Goal: Transaction & Acquisition: Purchase product/service

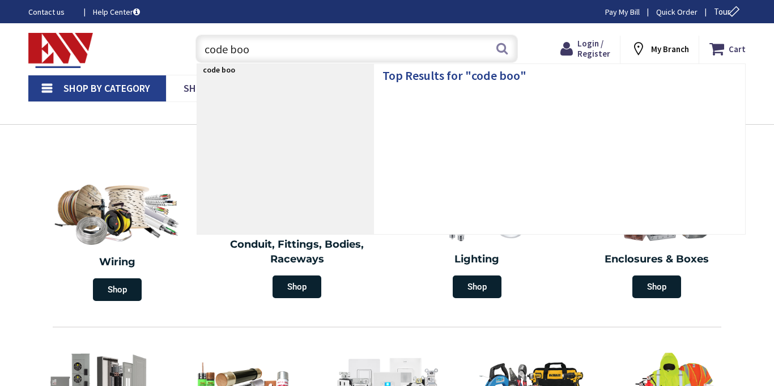
type input "code book"
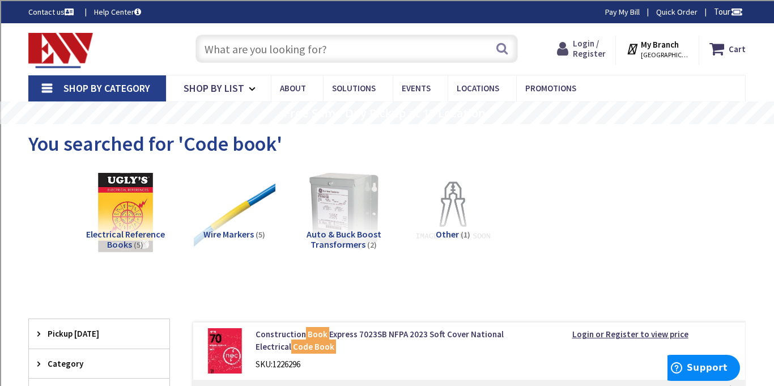
click at [584, 48] on span "Login / Register" at bounding box center [589, 48] width 33 height 21
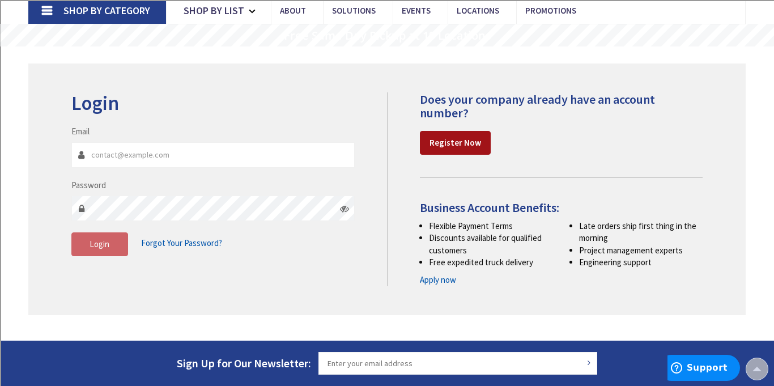
click at [443, 140] on strong "Register Now" at bounding box center [455, 142] width 52 height 11
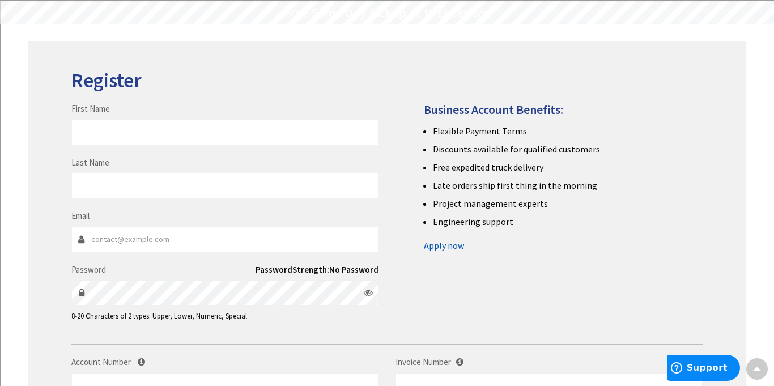
scroll to position [99, 0]
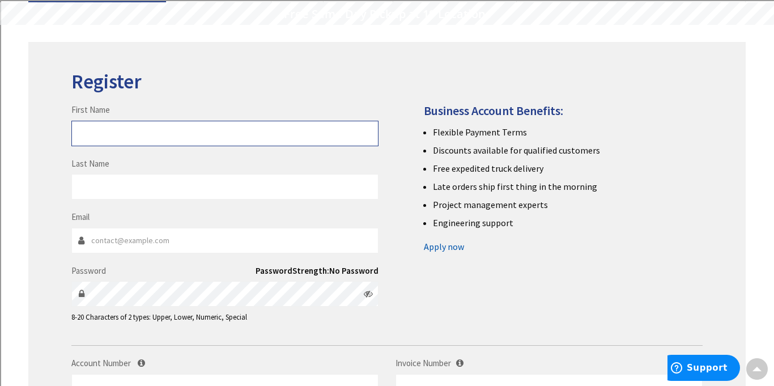
click at [134, 134] on input "First Name" at bounding box center [224, 133] width 307 height 25
type input "Kaleb"
type input "Perkins"
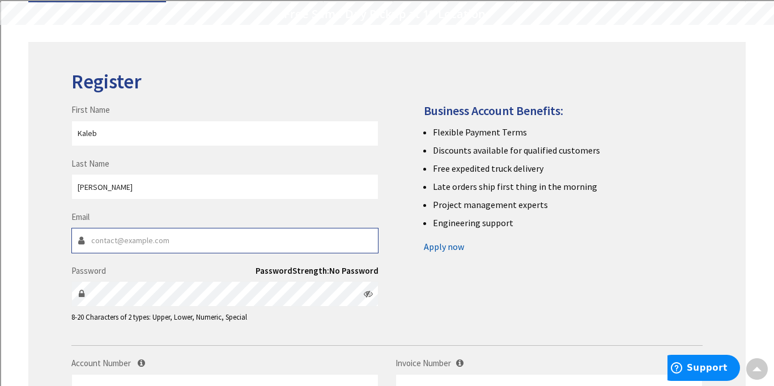
type input "kalebperkins4@gmail.com"
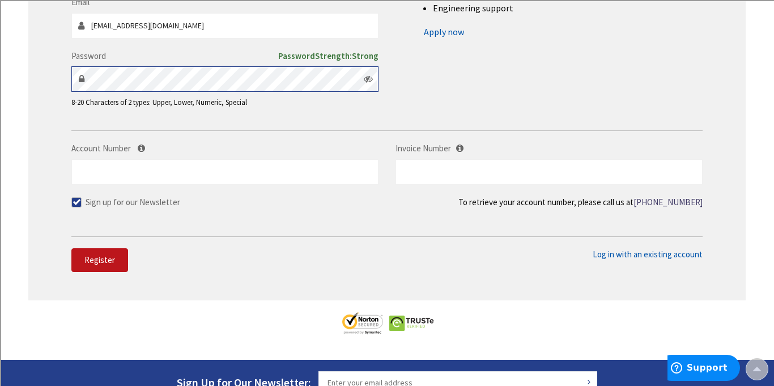
scroll to position [325, 0]
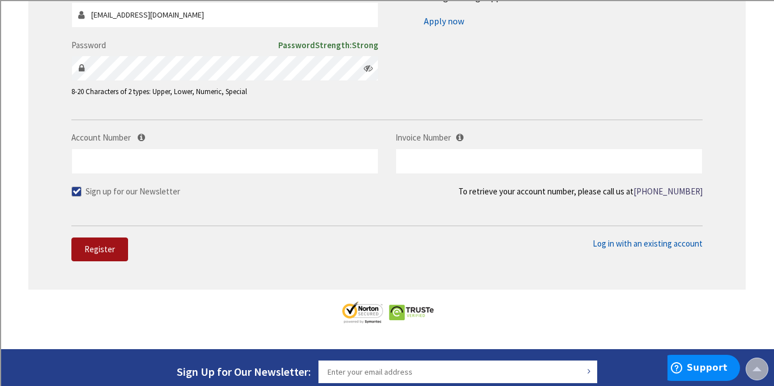
click at [86, 255] on button "Register" at bounding box center [99, 249] width 57 height 24
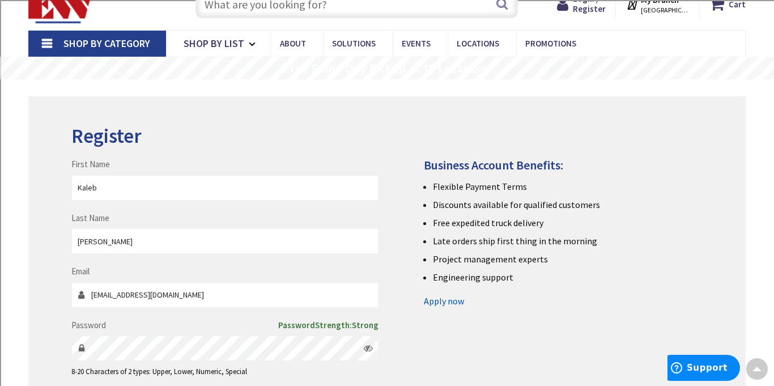
scroll to position [0, 0]
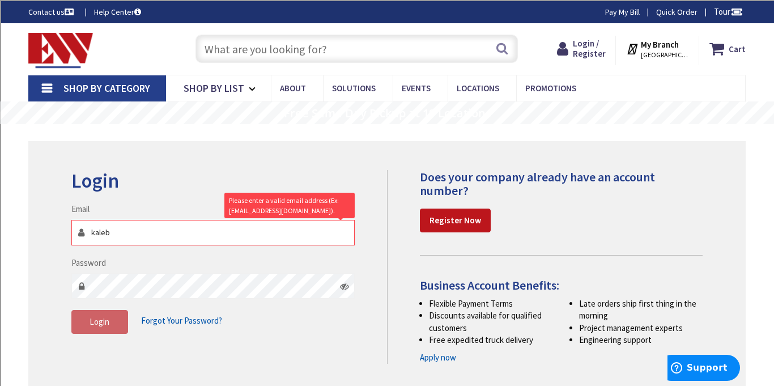
type input "kalebperkins4@gmail.com"
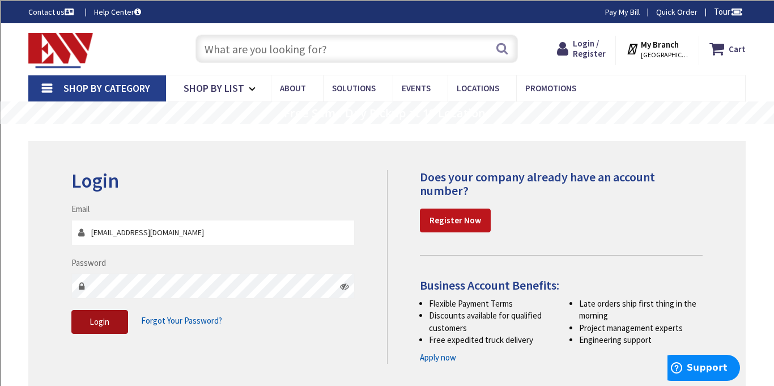
click at [92, 318] on span "Login" at bounding box center [99, 321] width 20 height 11
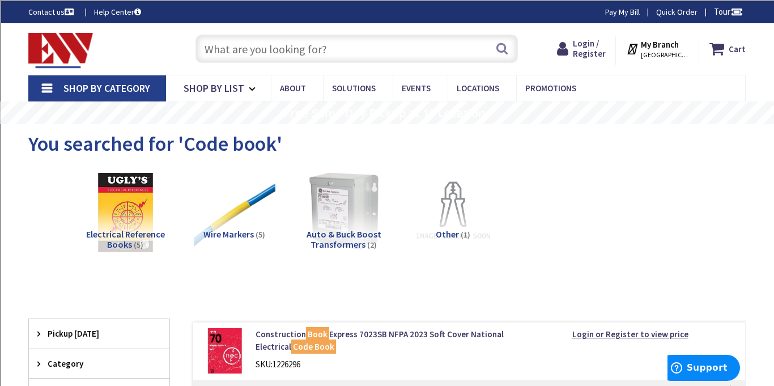
click at [340, 52] on input "text" at bounding box center [356, 49] width 322 height 28
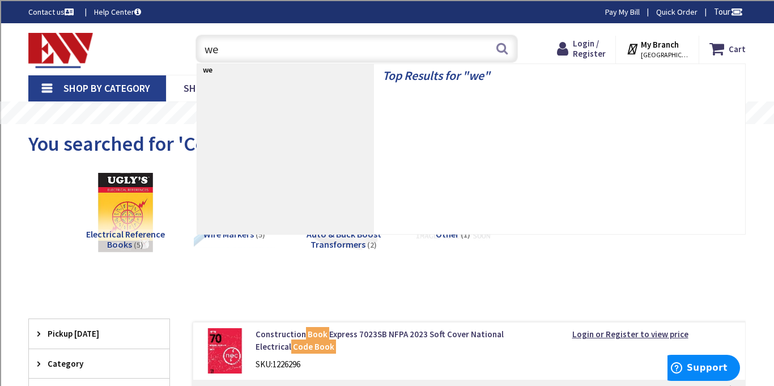
type input "w"
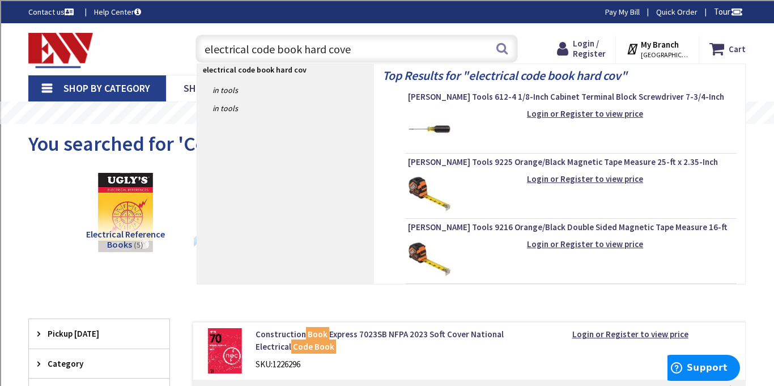
type input "electrical code book hard cover"
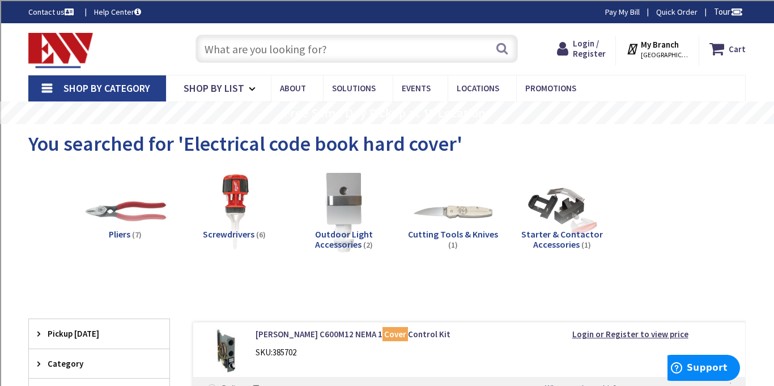
click at [396, 53] on input "text" at bounding box center [356, 49] width 322 height 28
paste input "[PERSON_NAME] Diagonal Cutting Pliers, High-Leverage, Angled Head, 8-Inch"
type input "[PERSON_NAME] Diagonal Cutting Pliers, High-Leverage, Angled Head, 8-Inch"
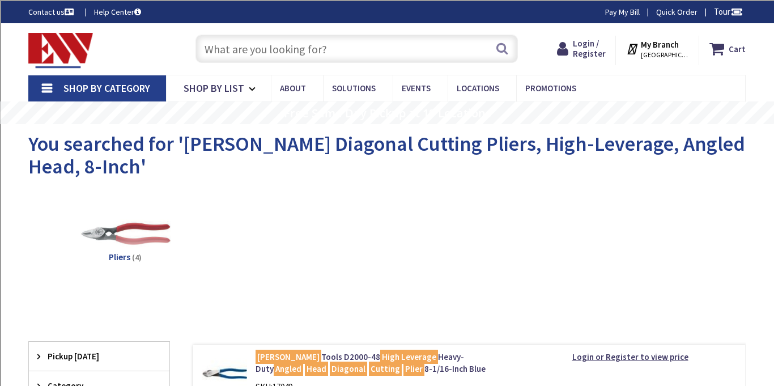
click at [135, 229] on img at bounding box center [125, 234] width 90 height 90
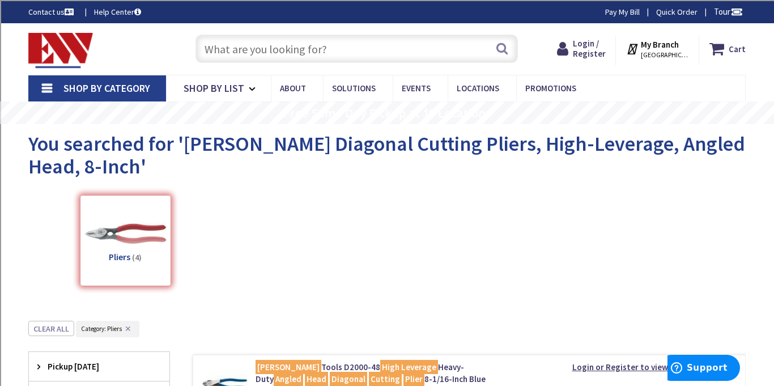
click at [366, 42] on input "text" at bounding box center [356, 49] width 322 height 28
paste input "Klein Classic KlawTM Pump Pliers, 10-Inch"
type input "Klein Classic KlawTM Pump Pliers, 10-Inch"
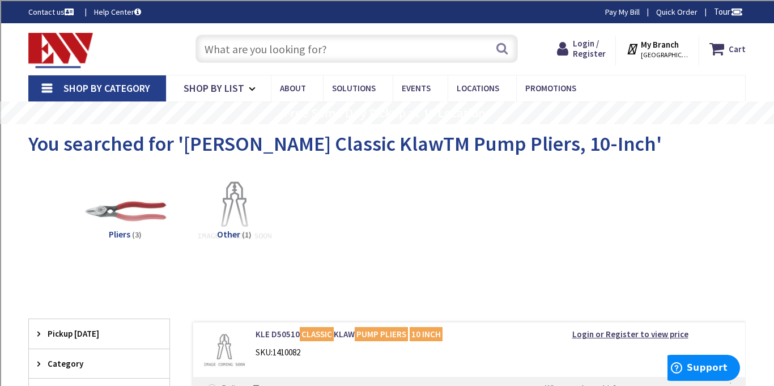
click at [303, 33] on div "Search" at bounding box center [354, 48] width 328 height 36
click at [302, 41] on input "text" at bounding box center [356, 49] width 322 height 28
paste input "Klein High-Leverage Cable Cutter"
type input "Klein High-Leverage Cable Cutter"
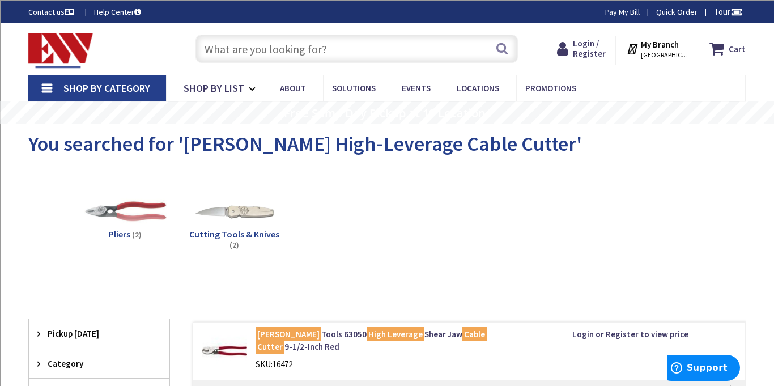
click at [270, 53] on input "text" at bounding box center [356, 49] width 322 height 28
paste input "[PERSON_NAME] 2 Color LED Flashlight with Holster"
type input "[PERSON_NAME] 2 Color LED Flashlight with Holster"
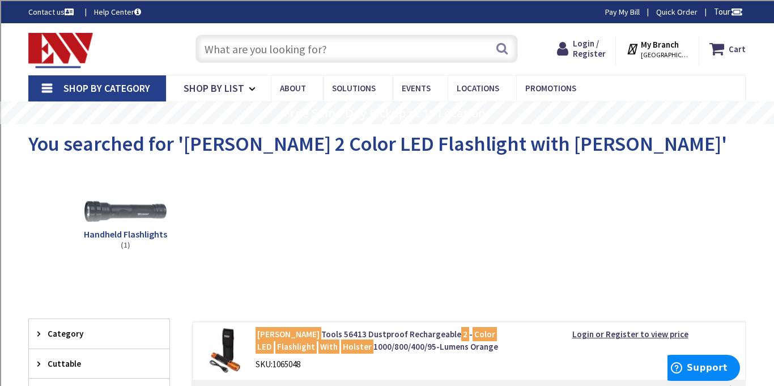
click at [298, 52] on input "text" at bounding box center [356, 49] width 322 height 28
paste input "Klein Armored and BX Cable Cutter"
type input "Klein Armored and BX Cable Cutter"
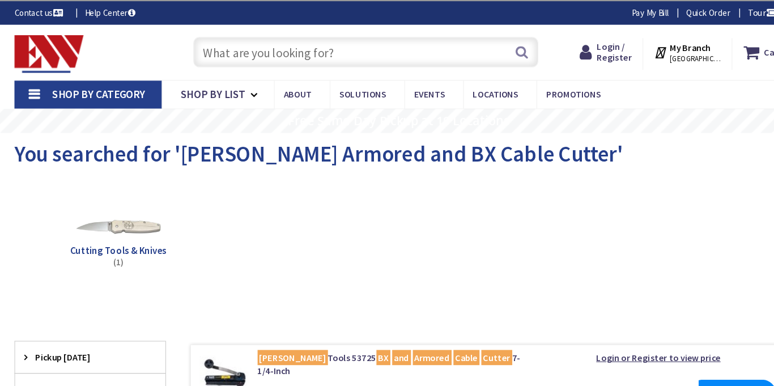
click at [234, 42] on input "text" at bounding box center [356, 49] width 322 height 28
paste input "Klein PowerLineTM Web Work Belt"
type input "Klein PowerLineTM Web Work Belt"
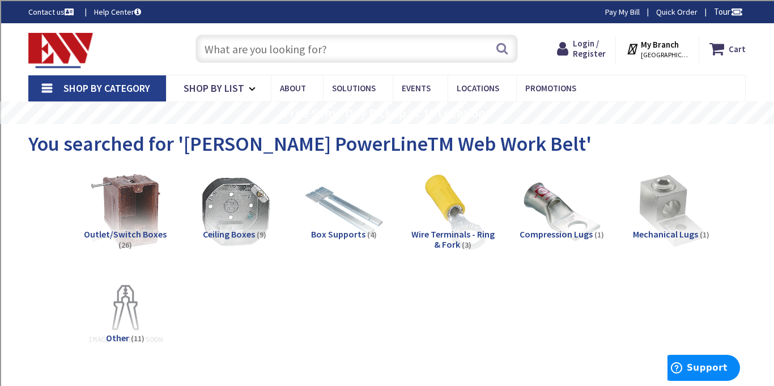
click at [285, 65] on div "Search" at bounding box center [354, 48] width 328 height 36
click at [292, 57] on input "text" at bounding box center [356, 49] width 322 height 28
paste input "Klein 8-Pocket Tool Pouch"
type input "Klein 8-Pocket Tool Pouch"
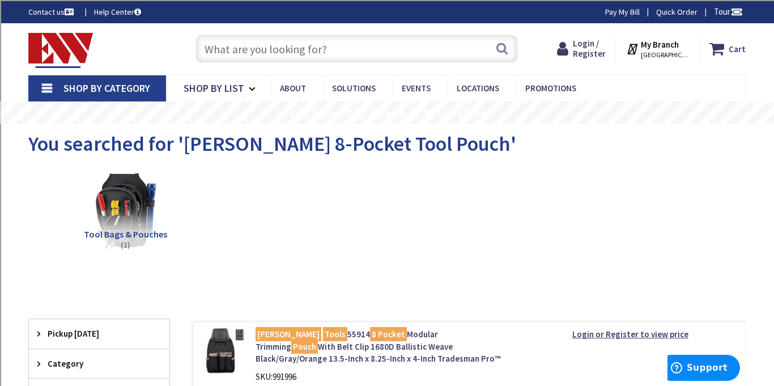
click at [274, 43] on input "text" at bounding box center [356, 49] width 322 height 28
paste input "Klein Folding Jab Saw"
type input "Klein Folding Jab Saw"
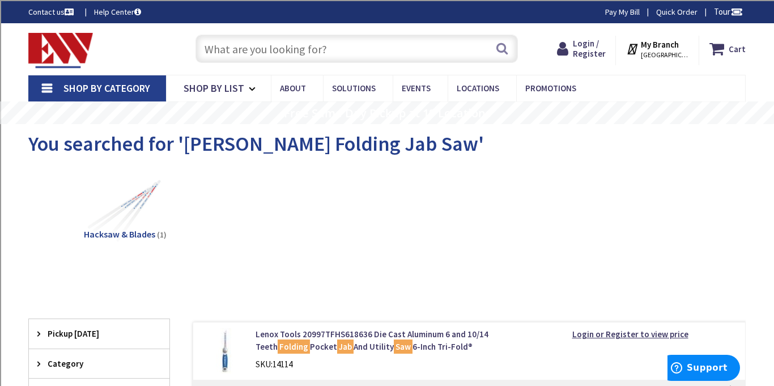
click at [86, 62] on img at bounding box center [60, 50] width 65 height 35
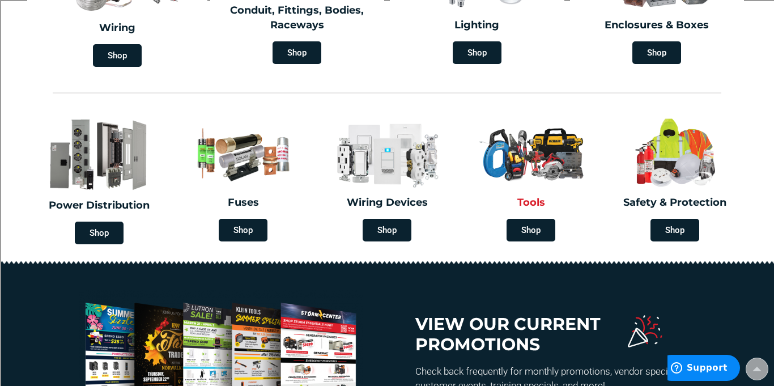
scroll to position [416, 0]
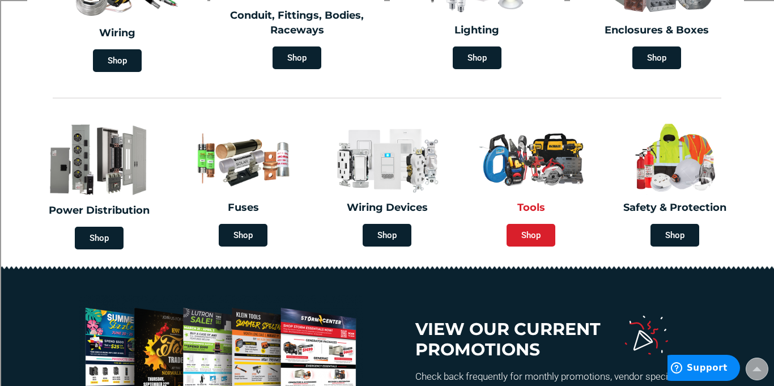
click at [516, 239] on span "Shop" at bounding box center [530, 235] width 49 height 23
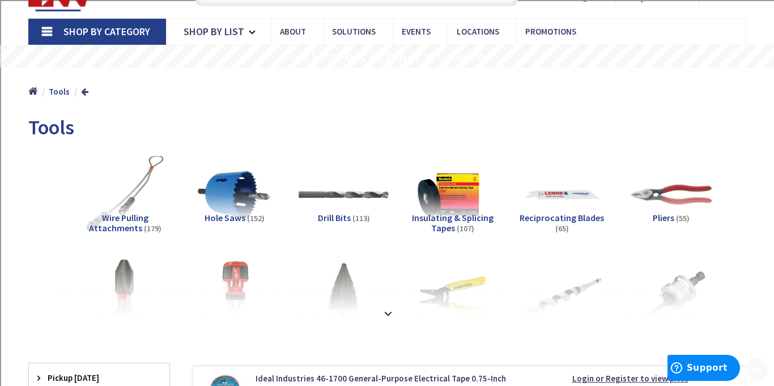
scroll to position [59, 0]
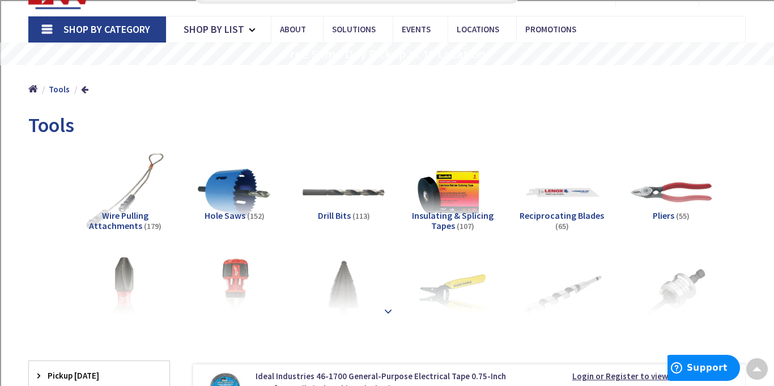
click at [387, 310] on strong at bounding box center [388, 311] width 14 height 12
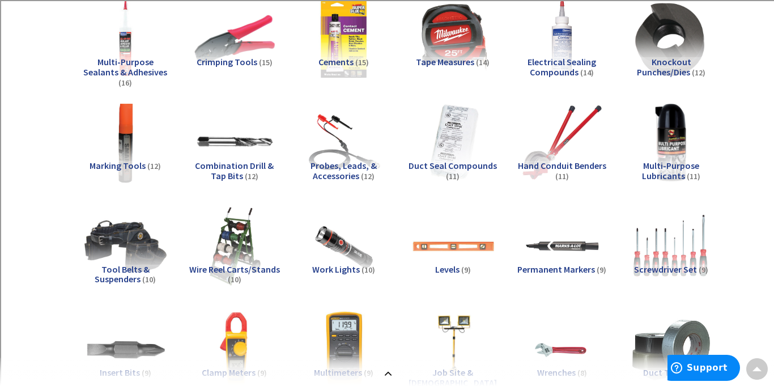
scroll to position [731, 0]
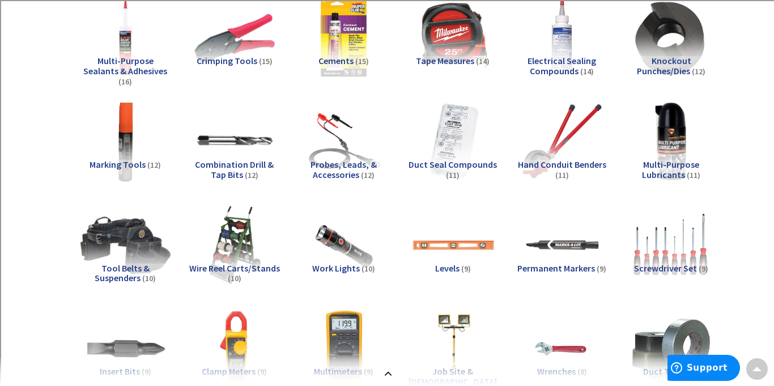
click at [112, 255] on img at bounding box center [125, 245] width 90 height 90
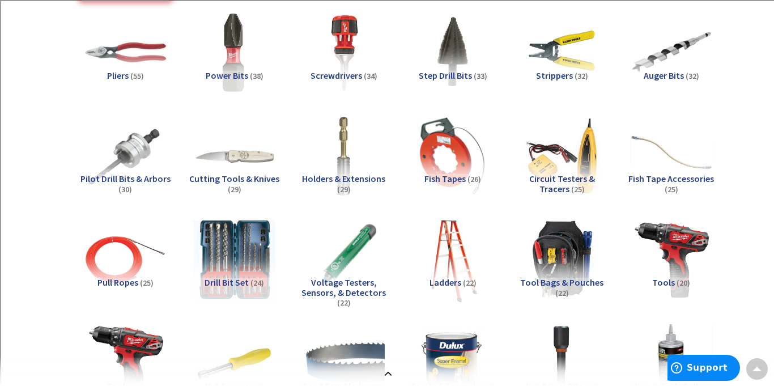
scroll to position [300, 0]
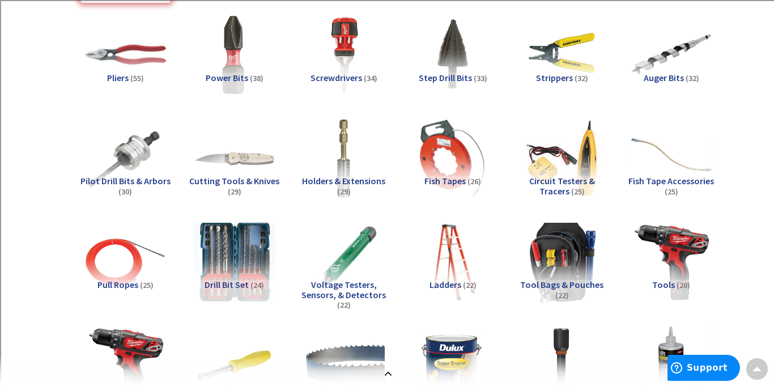
click at [571, 272] on img at bounding box center [562, 261] width 90 height 90
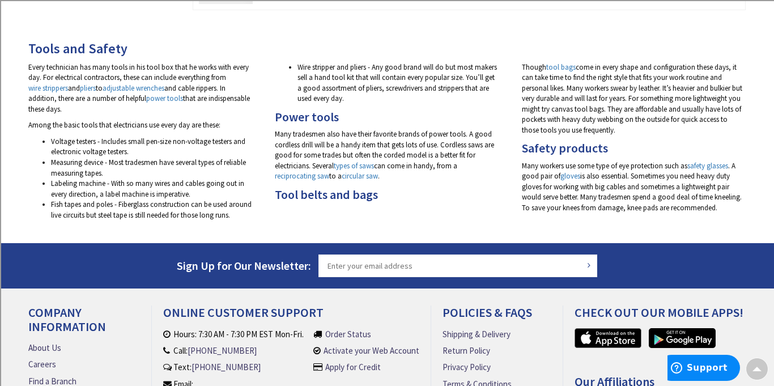
scroll to position [2825, 0]
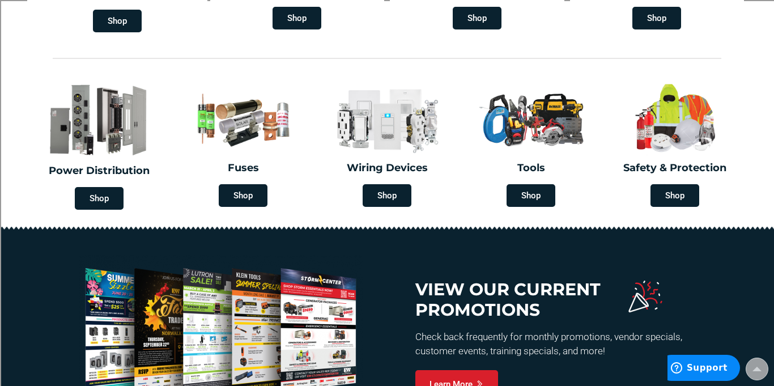
scroll to position [456, 0]
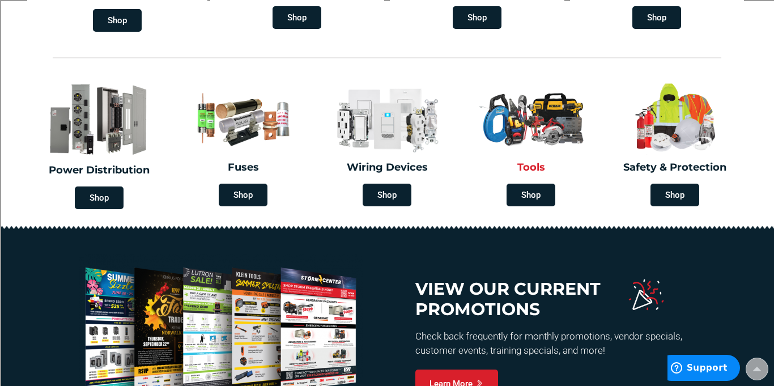
click at [530, 181] on div "Tools Shop" at bounding box center [531, 143] width 138 height 136
